Goal: Transaction & Acquisition: Purchase product/service

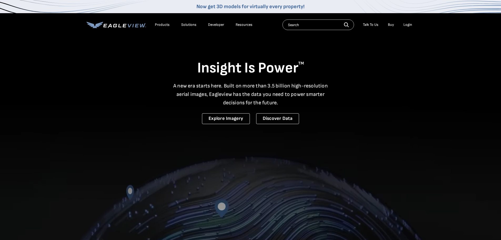
drag, startPoint x: 0, startPoint y: 0, endPoint x: 406, endPoint y: 24, distance: 406.7
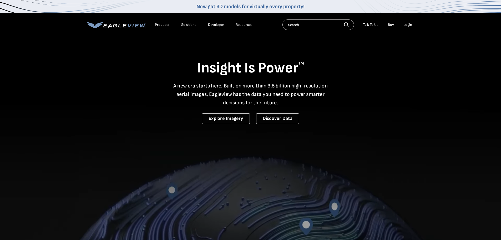
click at [406, 24] on div "Login" at bounding box center [408, 24] width 9 height 5
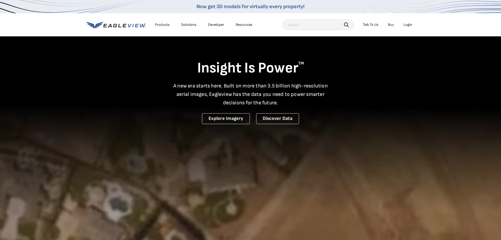
click at [406, 24] on div "Login" at bounding box center [408, 24] width 9 height 5
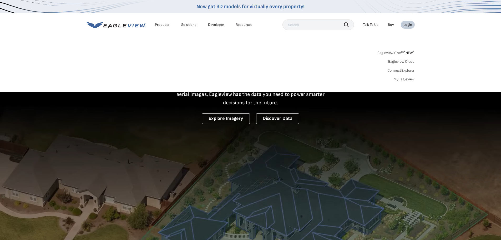
click at [120, 25] on icon at bounding box center [116, 25] width 59 height 7
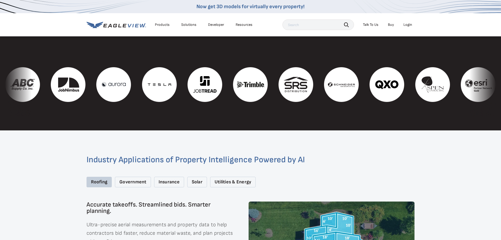
scroll to position [503, 0]
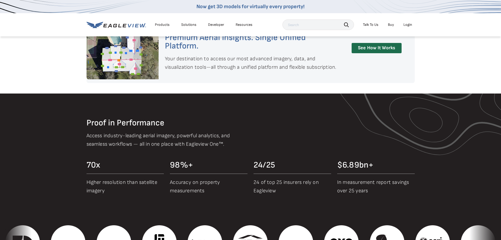
click at [410, 24] on div "Login" at bounding box center [408, 24] width 9 height 5
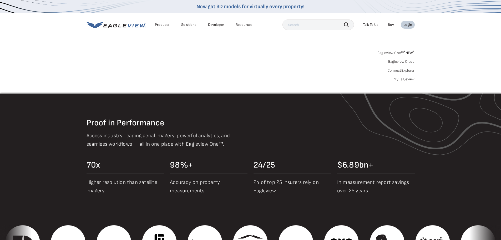
click at [407, 80] on link "MyEagleview" at bounding box center [404, 79] width 21 height 5
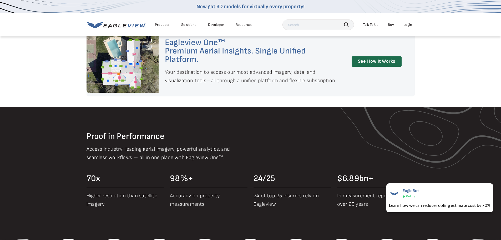
scroll to position [372, 0]
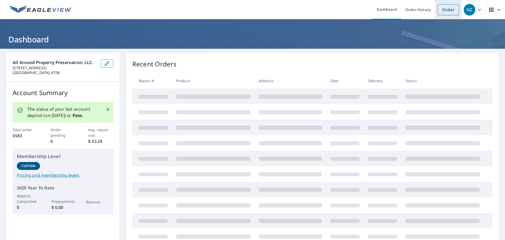
click at [443, 10] on link "Order" at bounding box center [448, 9] width 21 height 11
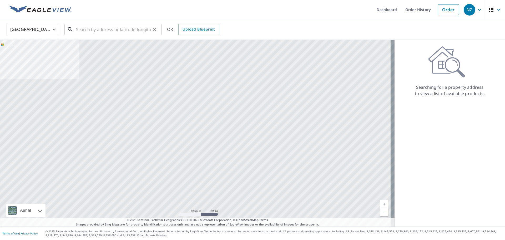
click at [87, 31] on input "text" at bounding box center [113, 29] width 75 height 15
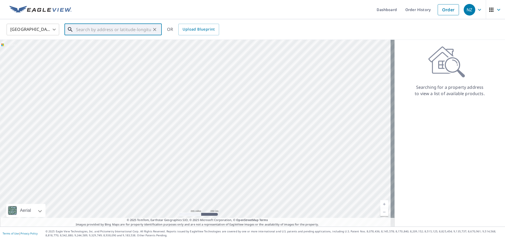
paste input "[STREET_ADDRESS][PERSON_NAME]"
type input "[STREET_ADDRESS][PERSON_NAME]"
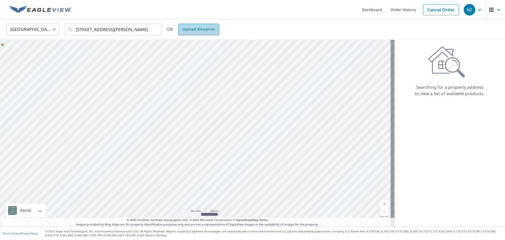
click at [196, 28] on span "Upload Blueprint" at bounding box center [199, 29] width 32 height 7
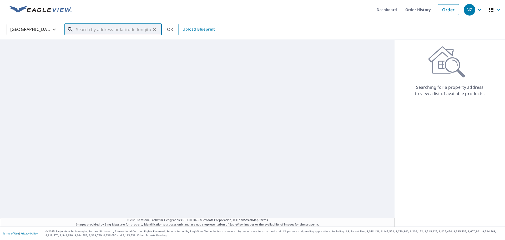
click at [145, 26] on input "text" at bounding box center [113, 29] width 75 height 15
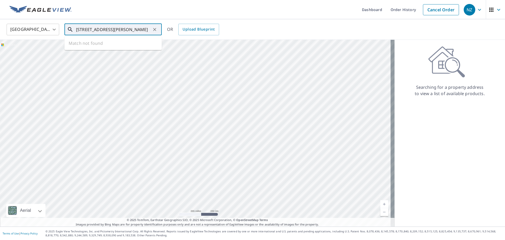
scroll to position [0, 9]
click at [127, 29] on input "[STREET_ADDRESS][PERSON_NAME]" at bounding box center [113, 29] width 75 height 15
click at [79, 44] on span "[STREET_ADDRESS][PERSON_NAME]" at bounding box center [116, 45] width 83 height 6
type input "[STREET_ADDRESS][PERSON_NAME]"
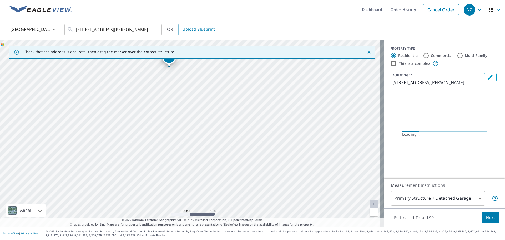
drag, startPoint x: 169, startPoint y: 90, endPoint x: 305, endPoint y: 252, distance: 210.8
click at [305, 239] on html "NZ [GEOGRAPHIC_DATA] Dashboard Order History Cancel Order NZ [GEOGRAPHIC_DATA] …" at bounding box center [252, 120] width 505 height 240
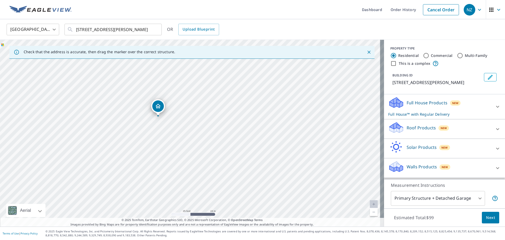
click at [232, 127] on div "[STREET_ADDRESS][PERSON_NAME]" at bounding box center [192, 133] width 384 height 187
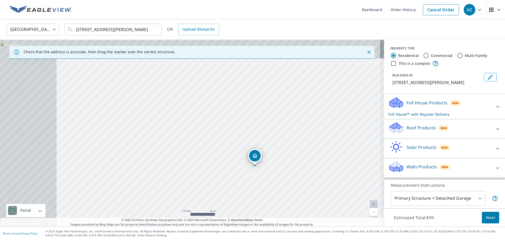
drag, startPoint x: 80, startPoint y: 98, endPoint x: 183, endPoint y: 146, distance: 113.2
click at [183, 146] on div "[STREET_ADDRESS][PERSON_NAME]" at bounding box center [192, 133] width 384 height 187
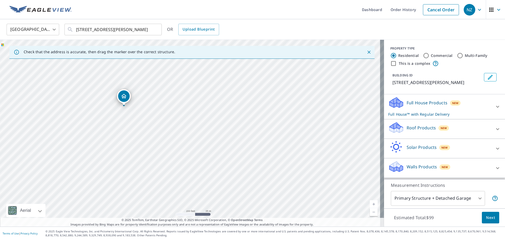
drag, startPoint x: 163, startPoint y: 108, endPoint x: 127, endPoint y: 96, distance: 37.9
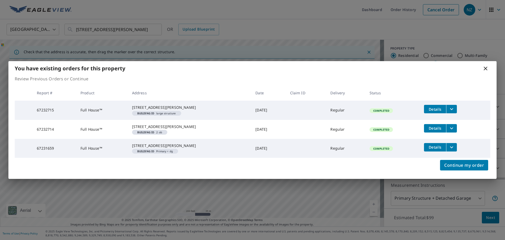
click at [485, 65] on icon at bounding box center [485, 68] width 6 height 6
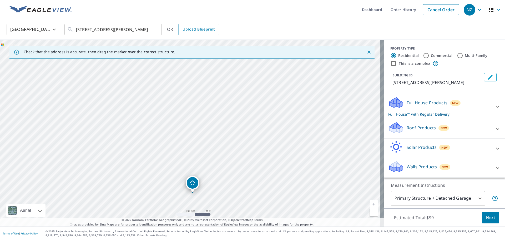
drag, startPoint x: 223, startPoint y: 142, endPoint x: 233, endPoint y: 151, distance: 13.0
click at [232, 154] on div "[STREET_ADDRESS][PERSON_NAME]" at bounding box center [192, 133] width 384 height 187
click at [208, 144] on div "[STREET_ADDRESS][PERSON_NAME]" at bounding box center [192, 133] width 384 height 187
drag, startPoint x: 183, startPoint y: 139, endPoint x: 186, endPoint y: 168, distance: 29.3
click at [186, 168] on div "[STREET_ADDRESS][PERSON_NAME]" at bounding box center [192, 133] width 384 height 187
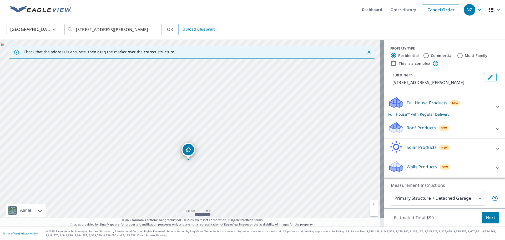
drag, startPoint x: 208, startPoint y: 174, endPoint x: 208, endPoint y: 116, distance: 57.4
click at [208, 117] on div "[STREET_ADDRESS][PERSON_NAME]" at bounding box center [192, 133] width 384 height 187
